Goal: Task Accomplishment & Management: Use online tool/utility

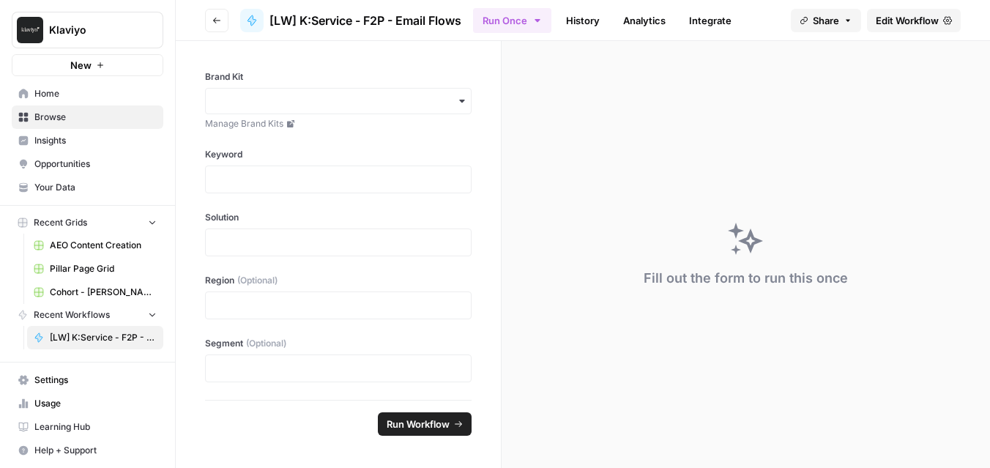
click at [581, 12] on link "History" at bounding box center [582, 20] width 51 height 23
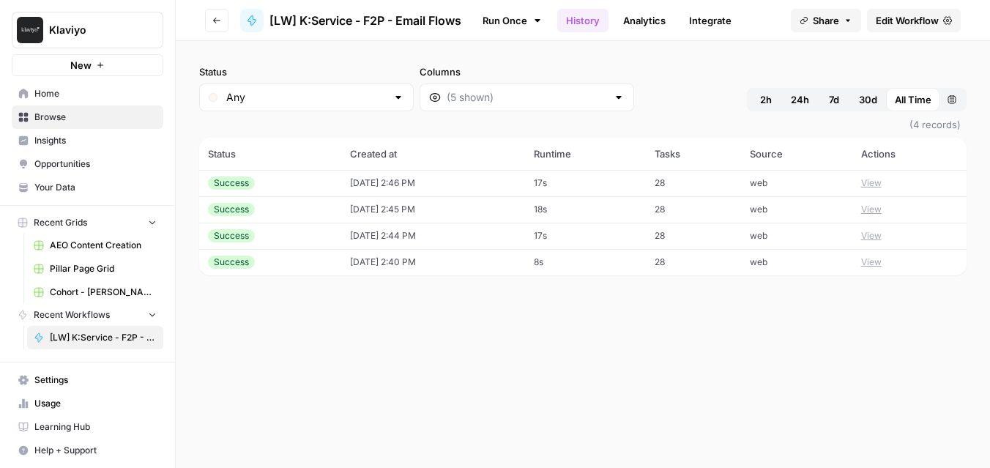
click at [877, 185] on button "View" at bounding box center [871, 182] width 21 height 13
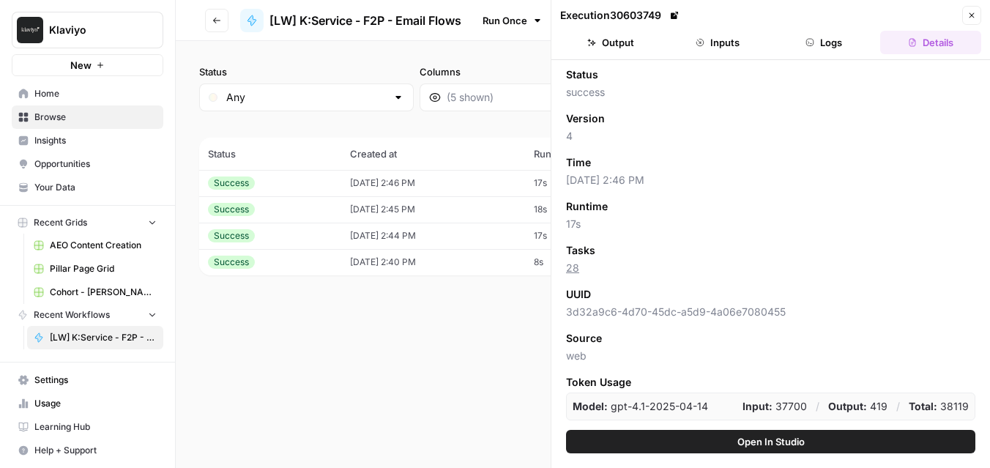
click at [977, 17] on button "Close" at bounding box center [971, 15] width 19 height 19
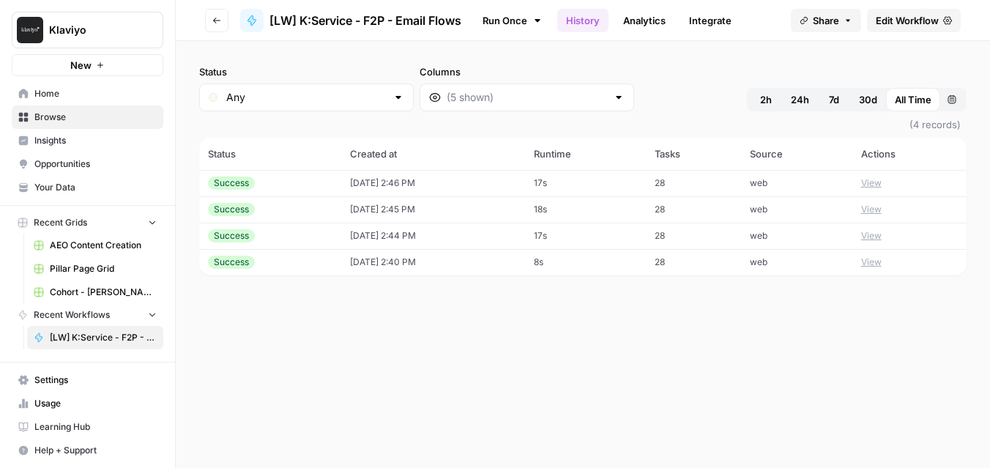
click at [210, 21] on button "Go back" at bounding box center [216, 20] width 23 height 23
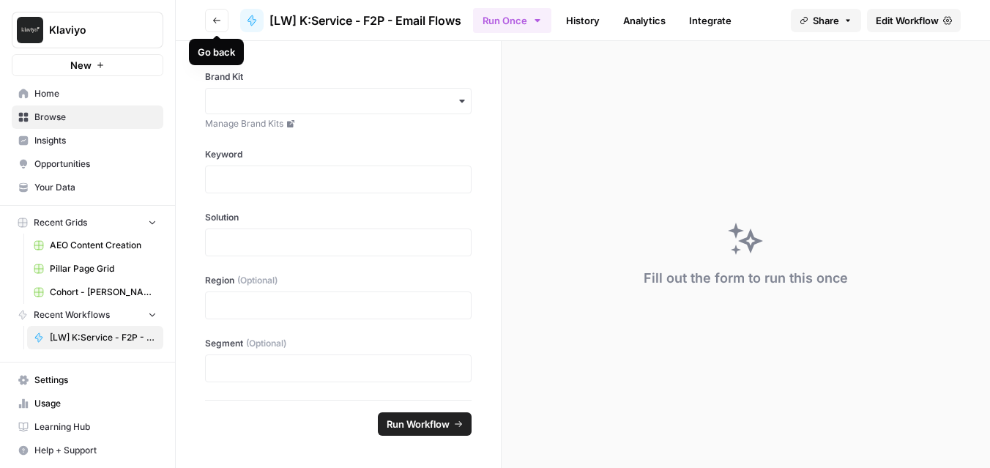
click at [211, 23] on button "Go back" at bounding box center [216, 20] width 23 height 23
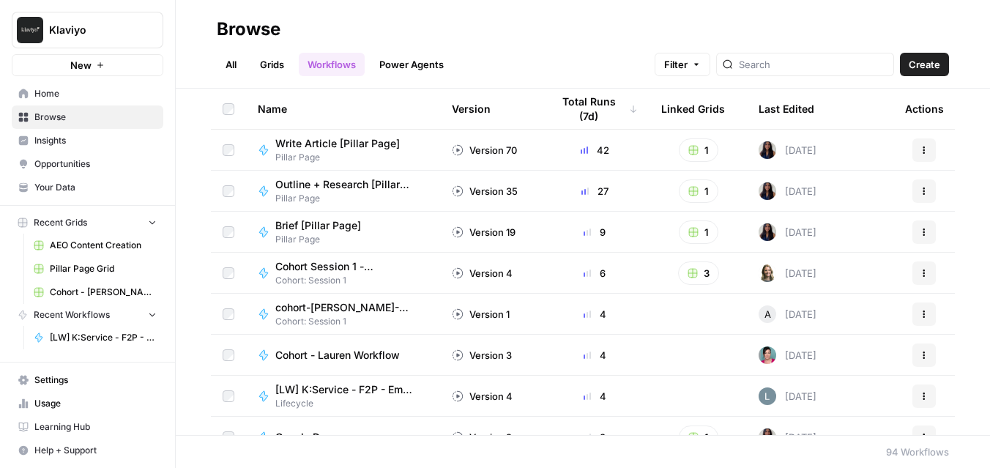
click at [906, 59] on button "Create" at bounding box center [924, 64] width 49 height 23
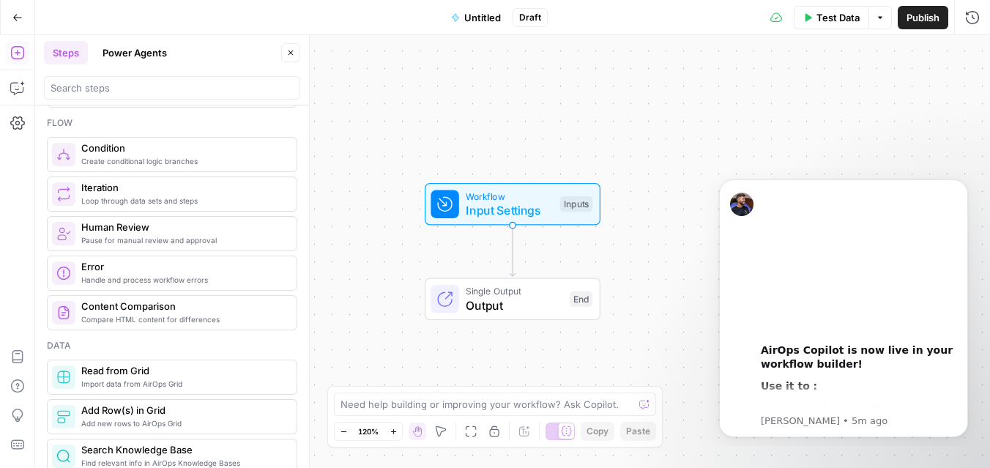
scroll to position [431, 0]
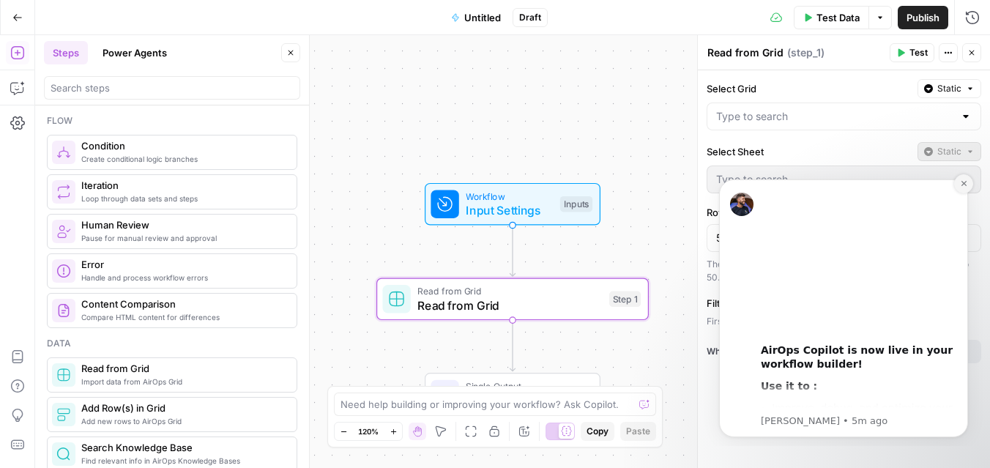
click at [969, 181] on button "Dismiss notification" at bounding box center [963, 183] width 19 height 19
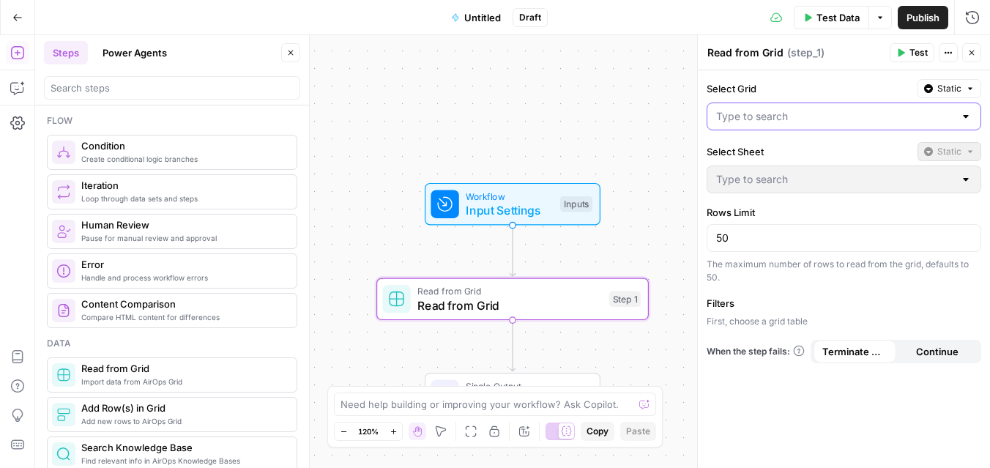
click at [769, 115] on input "Select Grid" at bounding box center [835, 116] width 238 height 15
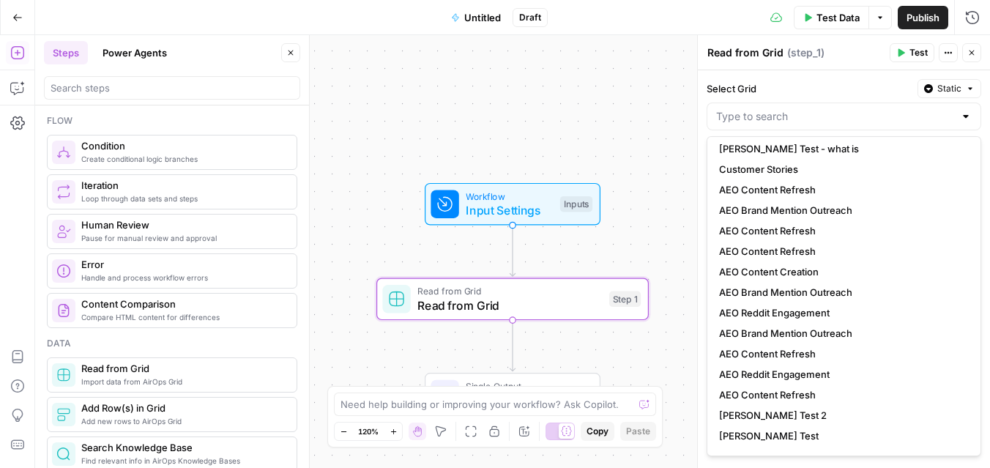
scroll to position [320, 0]
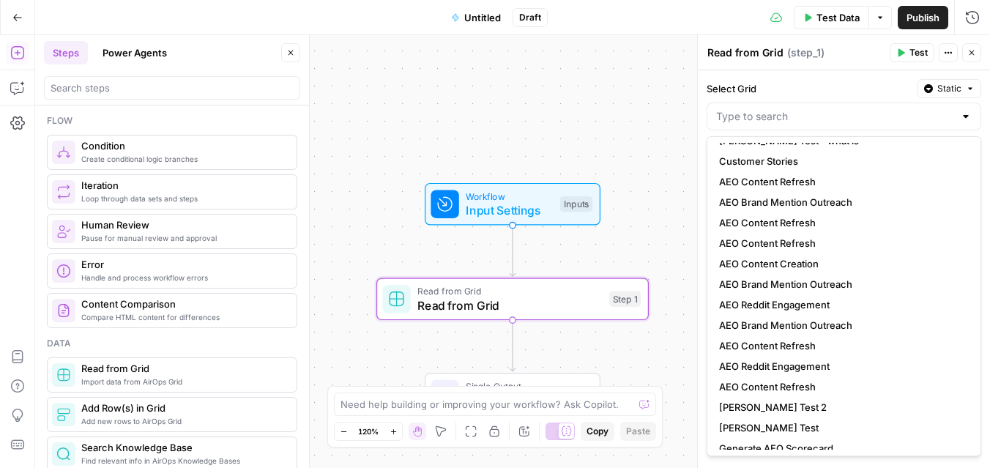
click at [799, 86] on label "Select Grid" at bounding box center [809, 88] width 205 height 15
click at [799, 109] on input "Select Grid" at bounding box center [835, 116] width 238 height 15
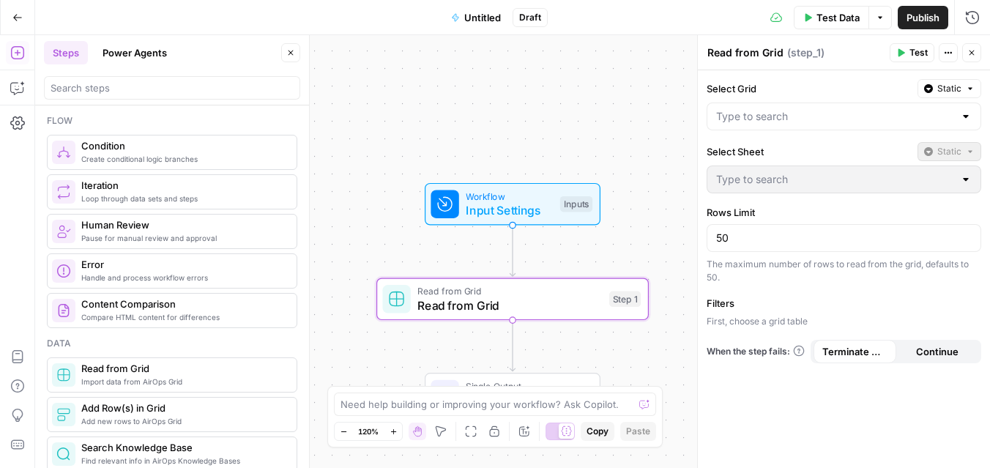
click at [799, 86] on label "Select Grid" at bounding box center [809, 88] width 205 height 15
click at [799, 109] on input "Select Grid" at bounding box center [835, 116] width 238 height 15
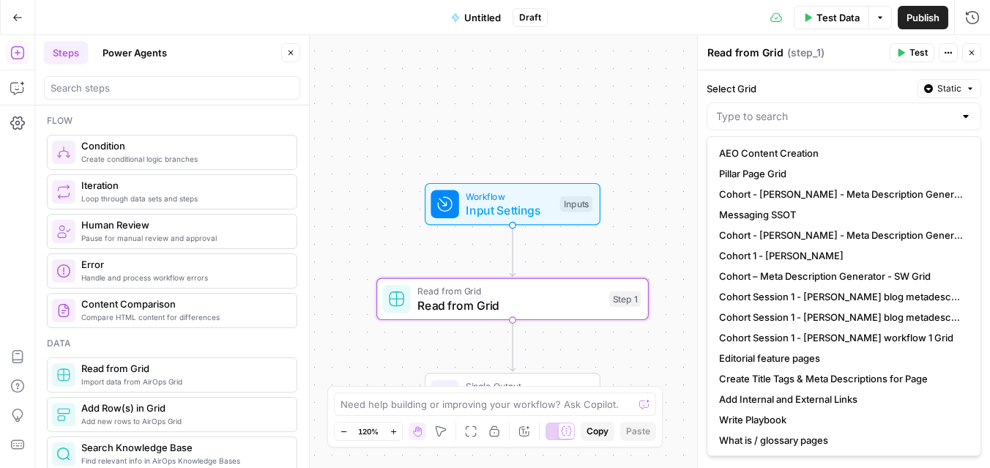
click at [799, 86] on label "Select Grid" at bounding box center [809, 88] width 205 height 15
click at [799, 109] on input "Select Grid" at bounding box center [835, 116] width 238 height 15
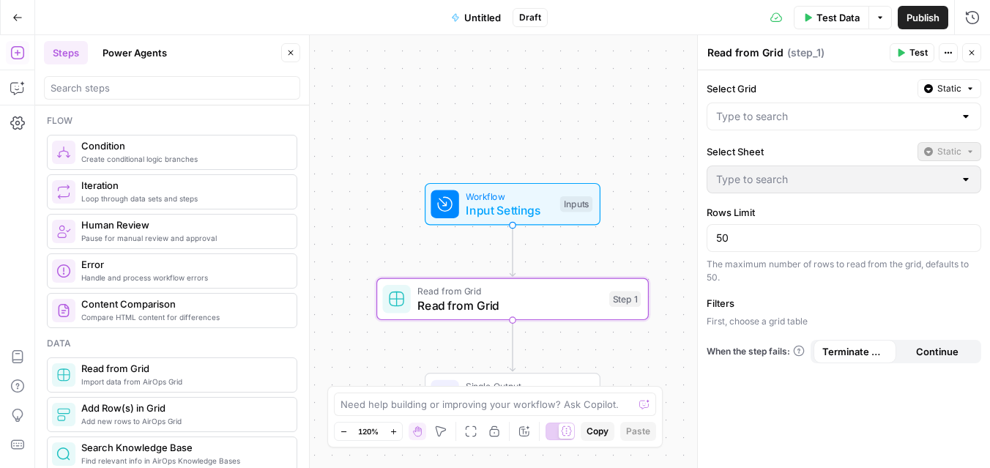
click at [584, 106] on div "Workflow Input Settings Inputs Read from Grid Read from Grid Step 1 Single Outp…" at bounding box center [512, 251] width 955 height 433
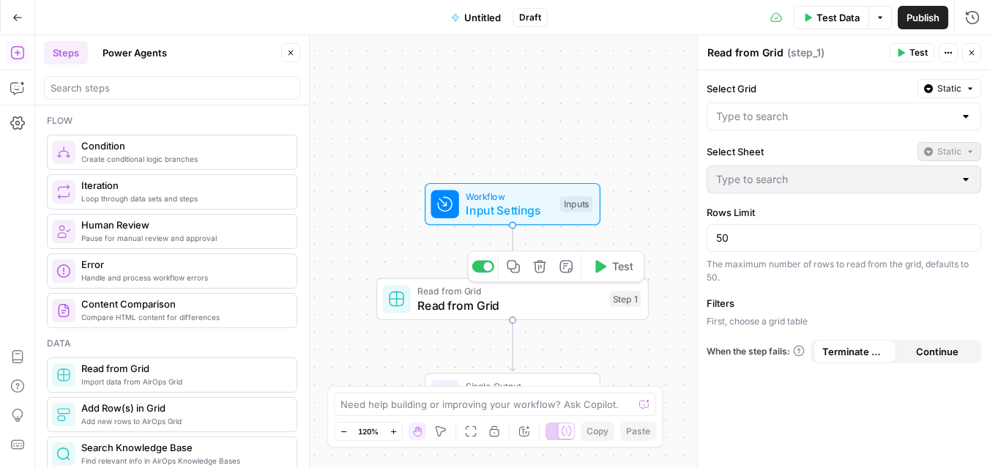
click at [533, 299] on span "Read from Grid" at bounding box center [509, 306] width 185 height 18
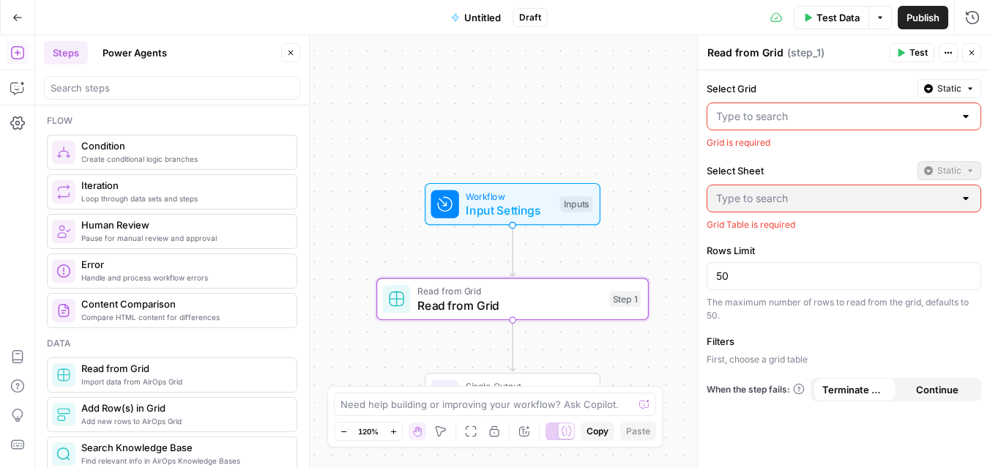
click at [763, 119] on input "Select Grid" at bounding box center [835, 116] width 238 height 15
type input "k"
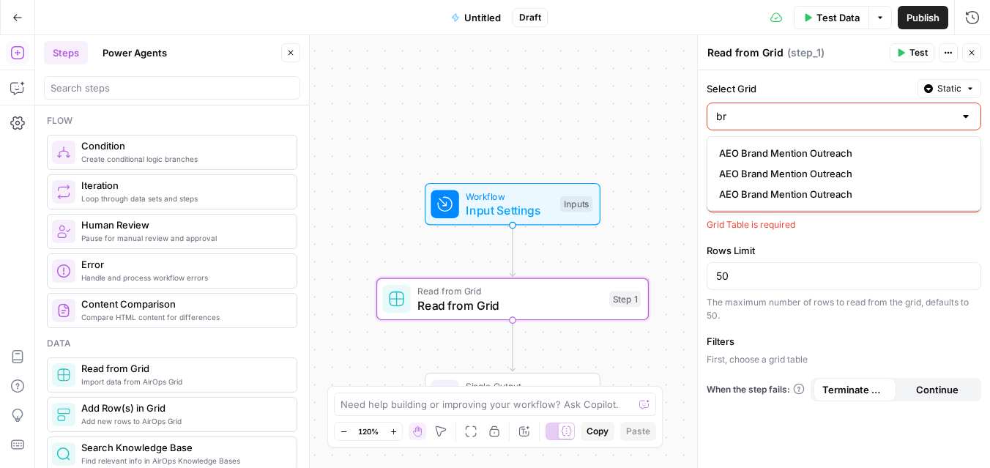
type input "b"
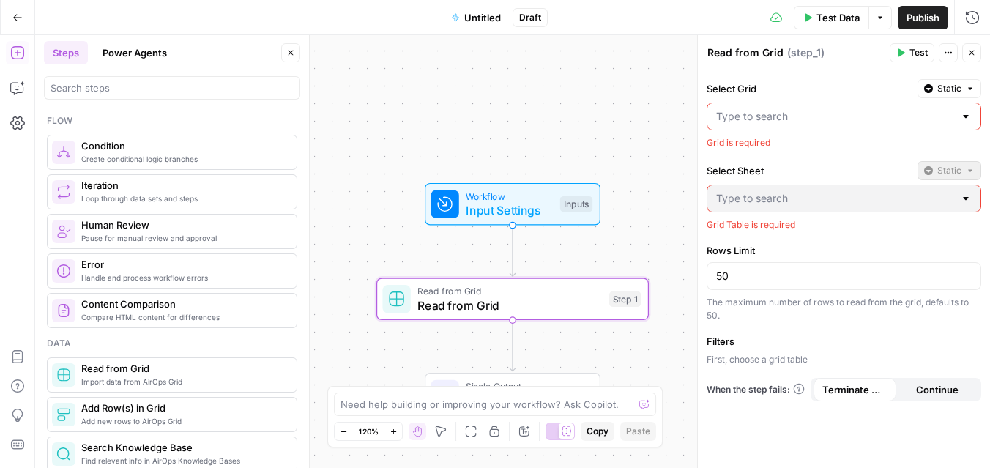
click at [765, 81] on label "Select Grid" at bounding box center [809, 88] width 205 height 15
click at [765, 109] on input "Select Grid" at bounding box center [835, 116] width 238 height 15
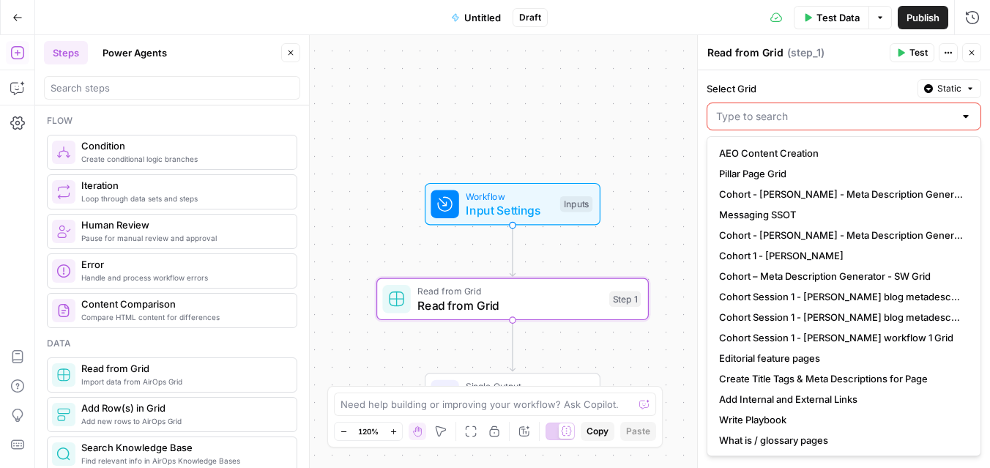
click at [765, 81] on label "Select Grid" at bounding box center [809, 88] width 205 height 15
click at [765, 109] on input "Select Grid" at bounding box center [835, 116] width 238 height 15
click at [932, 84] on icon "button" at bounding box center [928, 88] width 9 height 9
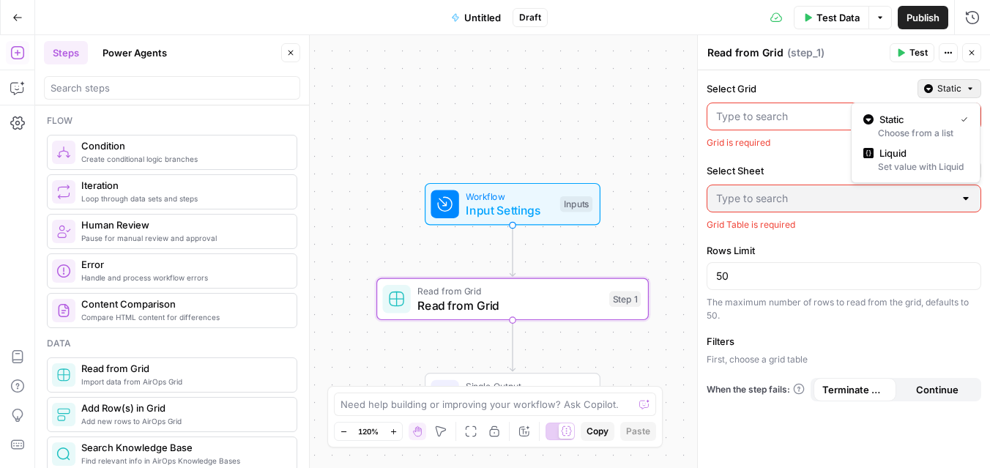
click at [876, 92] on label "Select Grid" at bounding box center [809, 88] width 205 height 15
click at [876, 109] on input "Select Grid" at bounding box center [835, 116] width 238 height 15
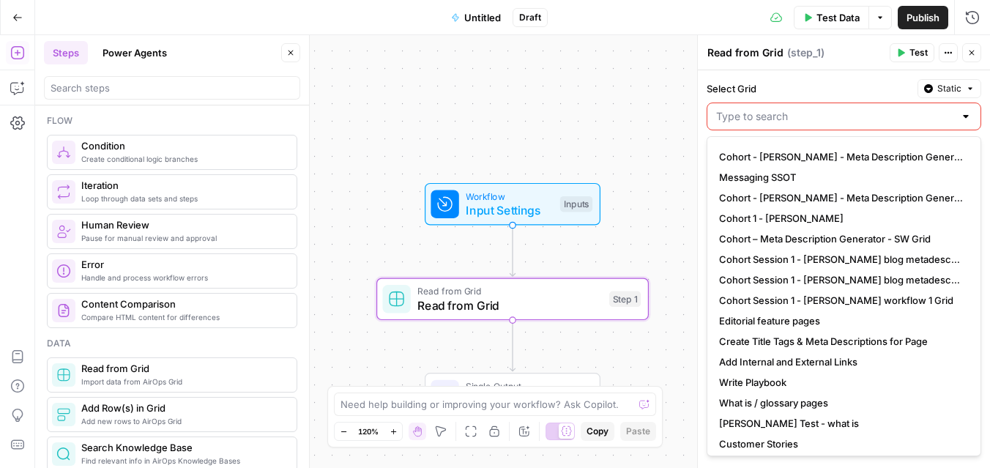
scroll to position [37, 0]
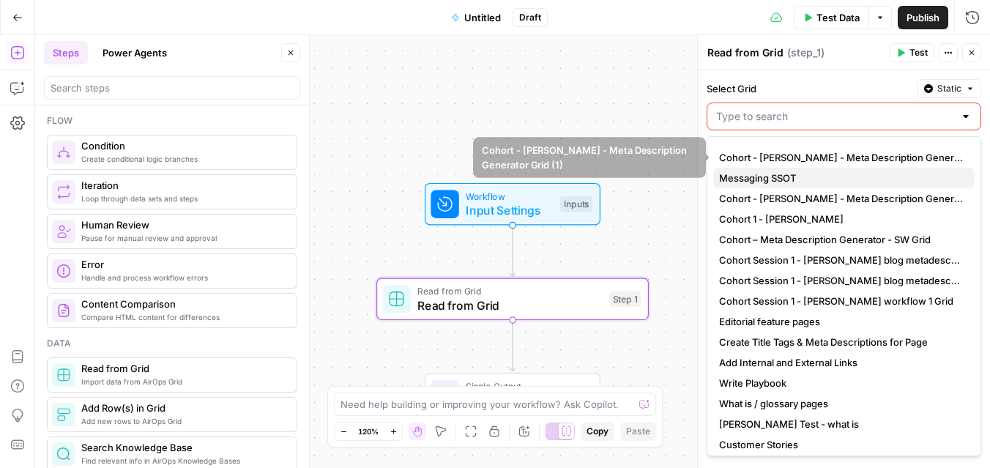
click at [808, 172] on span "Messaging SSOT" at bounding box center [841, 178] width 244 height 15
type input "Messaging SSOT"
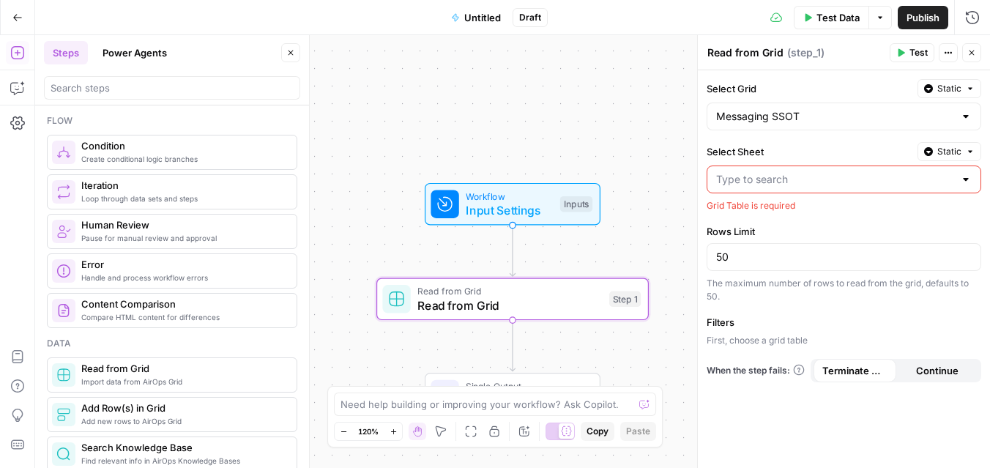
click at [808, 177] on input "Select Sheet" at bounding box center [835, 179] width 238 height 15
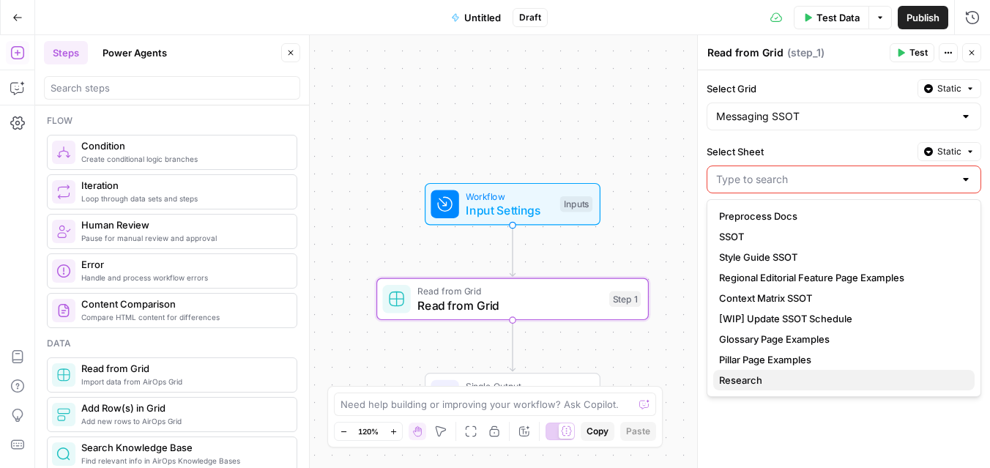
click at [784, 381] on span "Research" at bounding box center [841, 380] width 244 height 15
type input "Research"
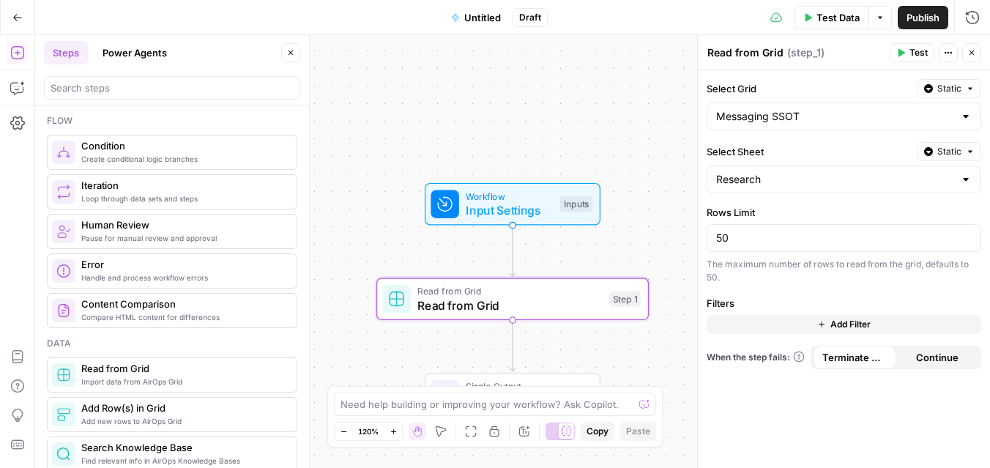
click at [946, 51] on icon "button" at bounding box center [948, 52] width 9 height 9
